Goal: Information Seeking & Learning: Compare options

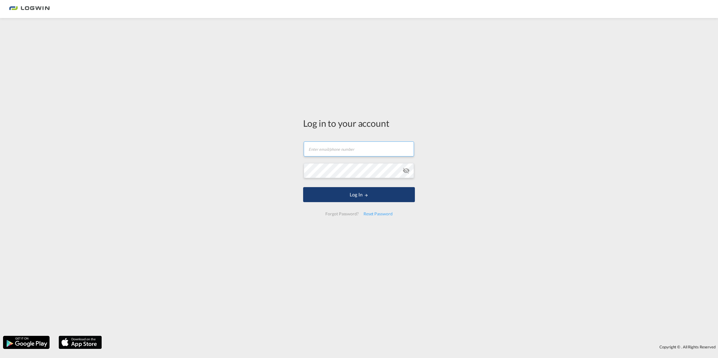
type input "[EMAIL_ADDRESS][PERSON_NAME][DOMAIN_NAME]"
click at [358, 194] on button "Log In" at bounding box center [359, 194] width 112 height 15
